Goal: Use online tool/utility: Utilize a website feature to perform a specific function

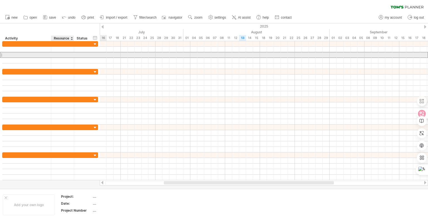
click at [65, 54] on div at bounding box center [62, 54] width 17 height 5
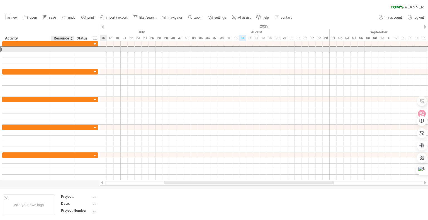
click at [67, 52] on div at bounding box center [62, 49] width 17 height 5
click at [67, 52] on input "text" at bounding box center [62, 49] width 17 height 5
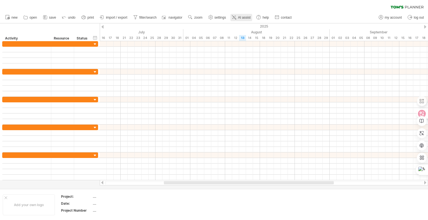
click at [248, 17] on span "AI assist" at bounding box center [244, 18] width 13 height 4
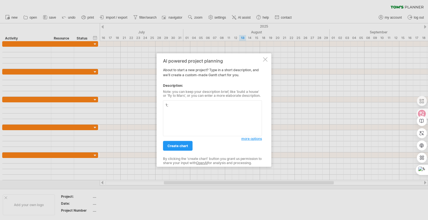
type textarea "1"
type textarea "幫我製作一個甘特圖"
click at [185, 148] on span "create chart" at bounding box center [177, 146] width 21 height 4
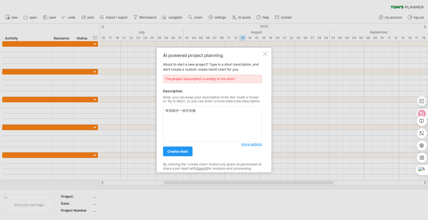
click at [200, 111] on textarea "幫我製作一個甘特圖" at bounding box center [212, 124] width 99 height 36
click at [184, 151] on span "create chart" at bounding box center [177, 152] width 21 height 4
click at [266, 54] on div at bounding box center [265, 54] width 4 height 4
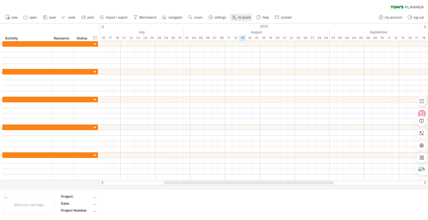
click at [244, 18] on span "AI assist" at bounding box center [244, 18] width 13 height 4
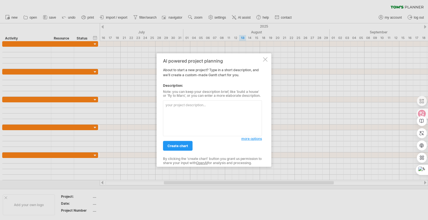
click at [195, 114] on textarea at bounding box center [212, 119] width 99 height 36
type textarea "製作[PERSON_NAME]圖"
click at [176, 148] on span "create chart" at bounding box center [177, 146] width 21 height 4
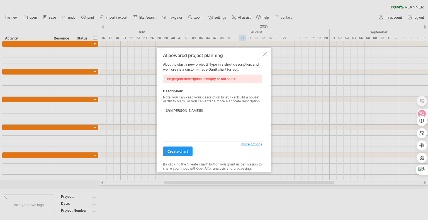
click at [264, 52] on div at bounding box center [265, 54] width 4 height 4
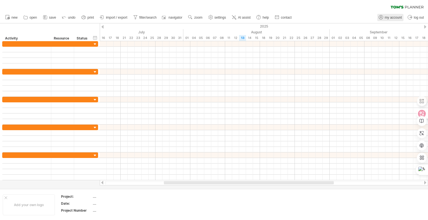
click at [390, 17] on span "my account" at bounding box center [393, 18] width 17 height 4
type input "**********"
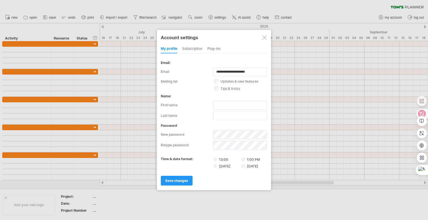
click at [265, 39] on div at bounding box center [264, 37] width 4 height 4
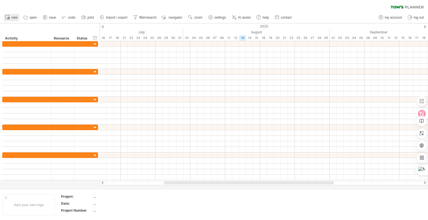
click at [13, 19] on span "new" at bounding box center [14, 18] width 6 height 4
click at [30, 17] on span "open" at bounding box center [34, 18] width 8 height 4
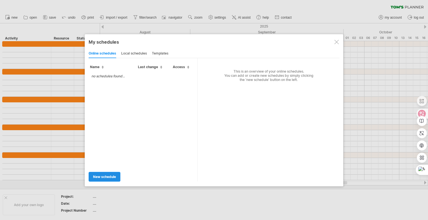
click at [104, 175] on span "new schedule" at bounding box center [104, 177] width 23 height 4
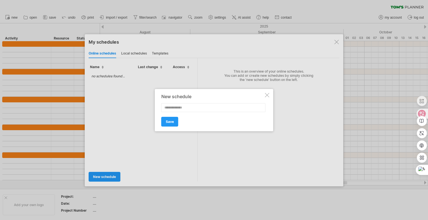
click at [267, 94] on div at bounding box center [267, 95] width 4 height 4
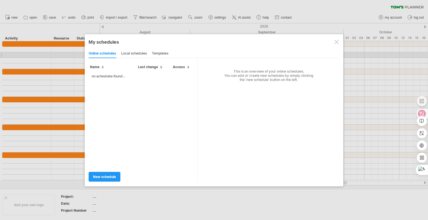
click at [128, 56] on div "local schedules" at bounding box center [134, 53] width 26 height 9
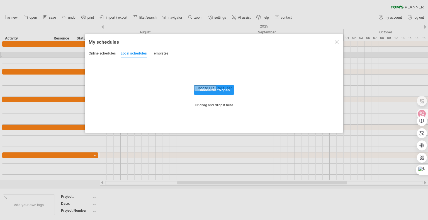
click at [161, 52] on div "templates" at bounding box center [160, 53] width 16 height 9
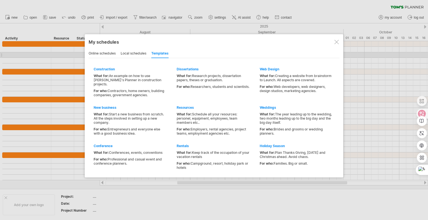
click at [123, 54] on div "local schedules" at bounding box center [134, 53] width 26 height 9
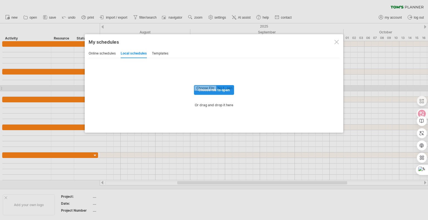
click at [212, 90] on input "file" at bounding box center [214, 89] width 40 height 9
type input "**********"
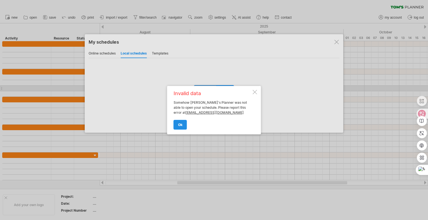
click at [179, 124] on span "ok" at bounding box center [180, 125] width 4 height 4
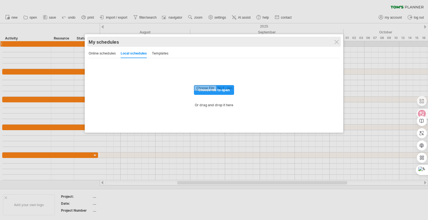
click at [337, 46] on div "My schedules share/collaborate online" at bounding box center [214, 42] width 251 height 10
click at [333, 41] on div "My schedules" at bounding box center [214, 42] width 251 height 6
click at [339, 39] on div "My schedules share/collaborate online" at bounding box center [214, 41] width 251 height 10
click at [336, 39] on div "My schedules share/collaborate online" at bounding box center [213, 41] width 251 height 10
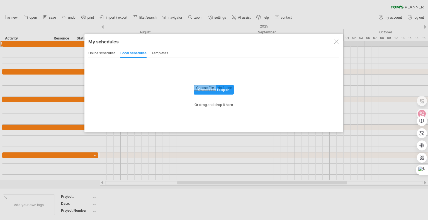
click at [337, 47] on div "My schedules share/collaborate online online schedules local schedules template…" at bounding box center [213, 83] width 258 height 99
click at [336, 42] on div at bounding box center [336, 42] width 4 height 4
